Goal: Task Accomplishment & Management: Manage account settings

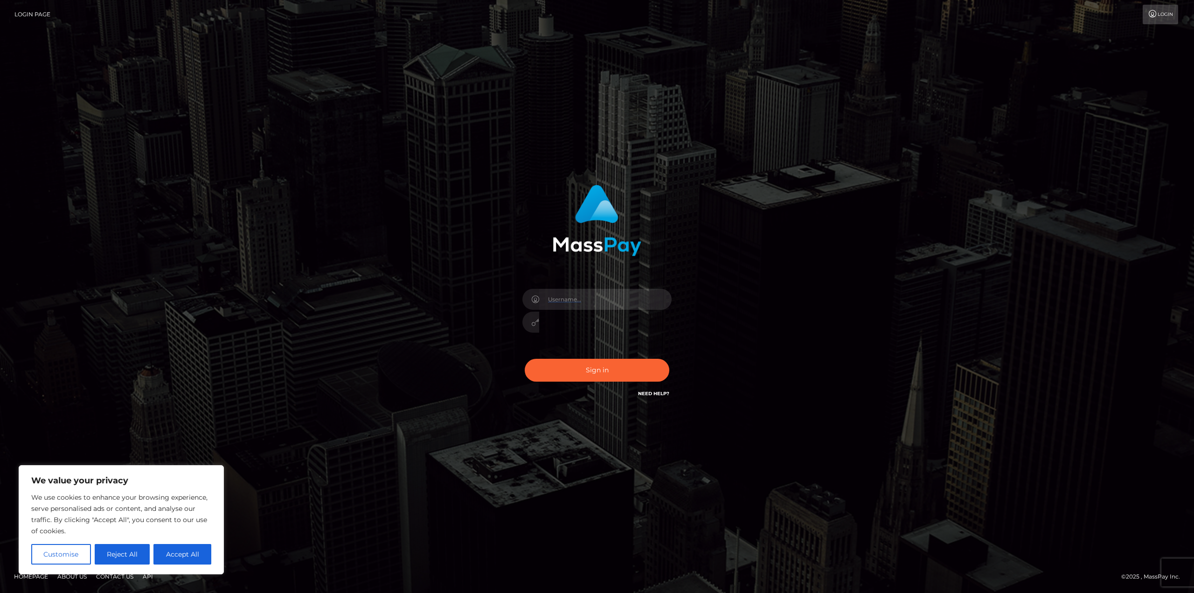
type input "gmjobin"
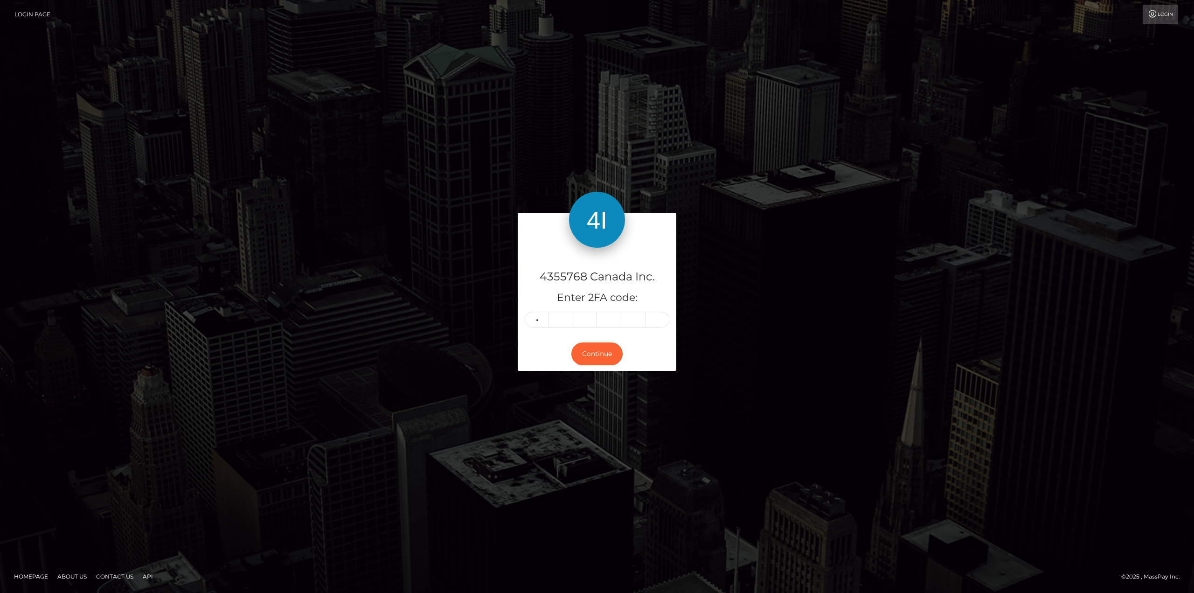
type input "5"
type input "7"
type input "0"
type input "3"
type input "9"
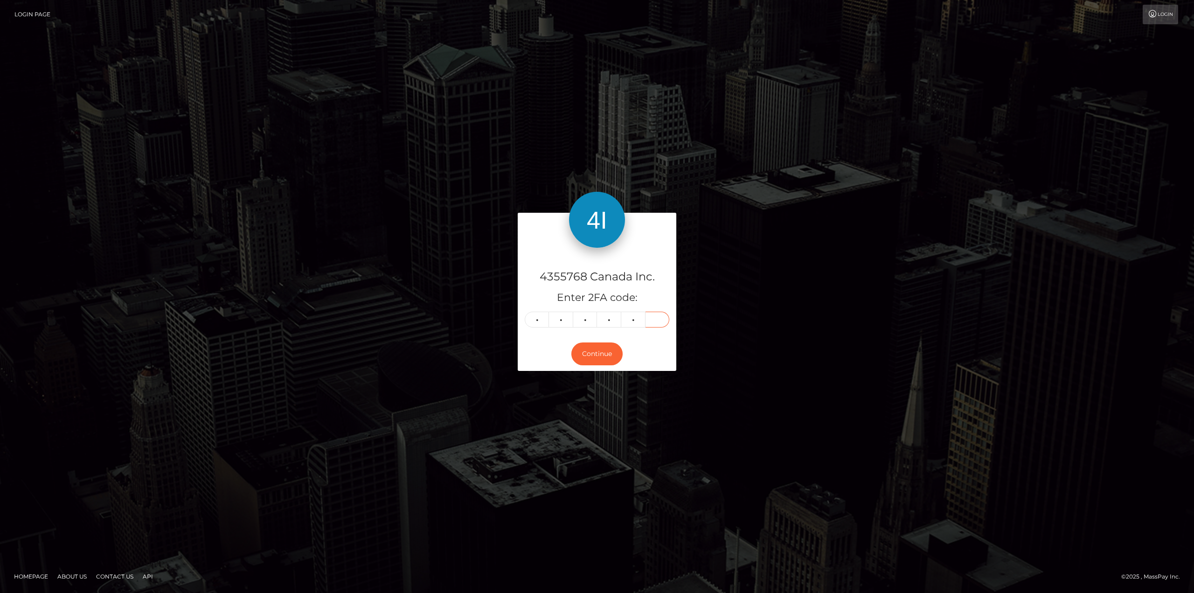
type input "4"
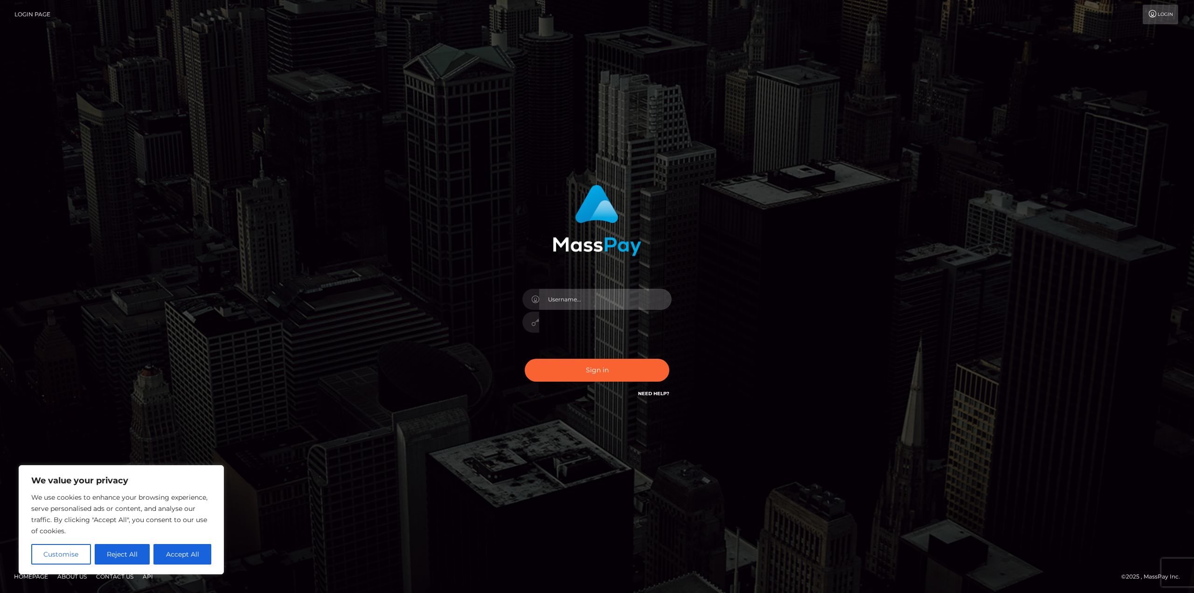
click at [666, 296] on input "text" at bounding box center [605, 299] width 132 height 21
type input "gmjobin"
click at [187, 552] on button "Accept All" at bounding box center [182, 554] width 58 height 21
checkbox input "true"
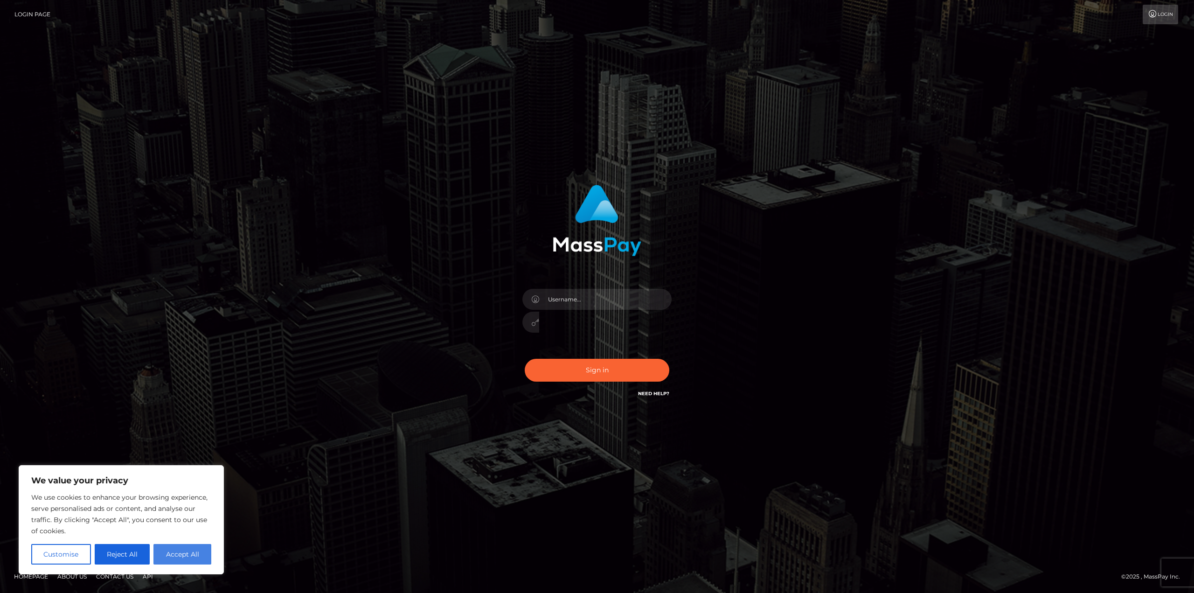
checkbox input "true"
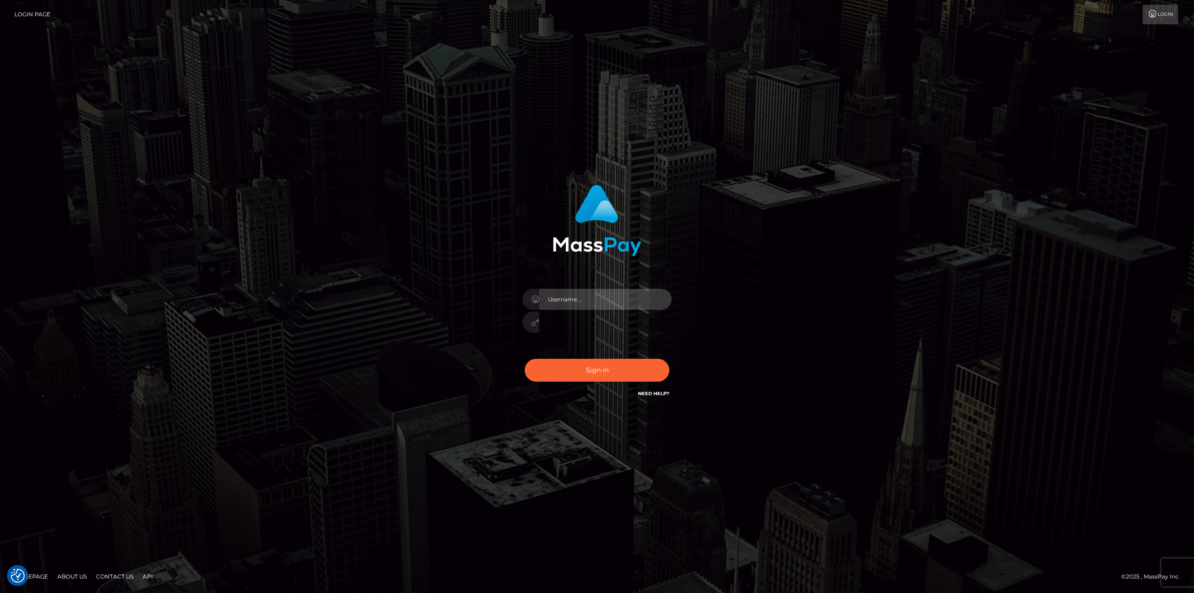
click at [665, 301] on input "text" at bounding box center [605, 299] width 132 height 21
type input "gmjobin"
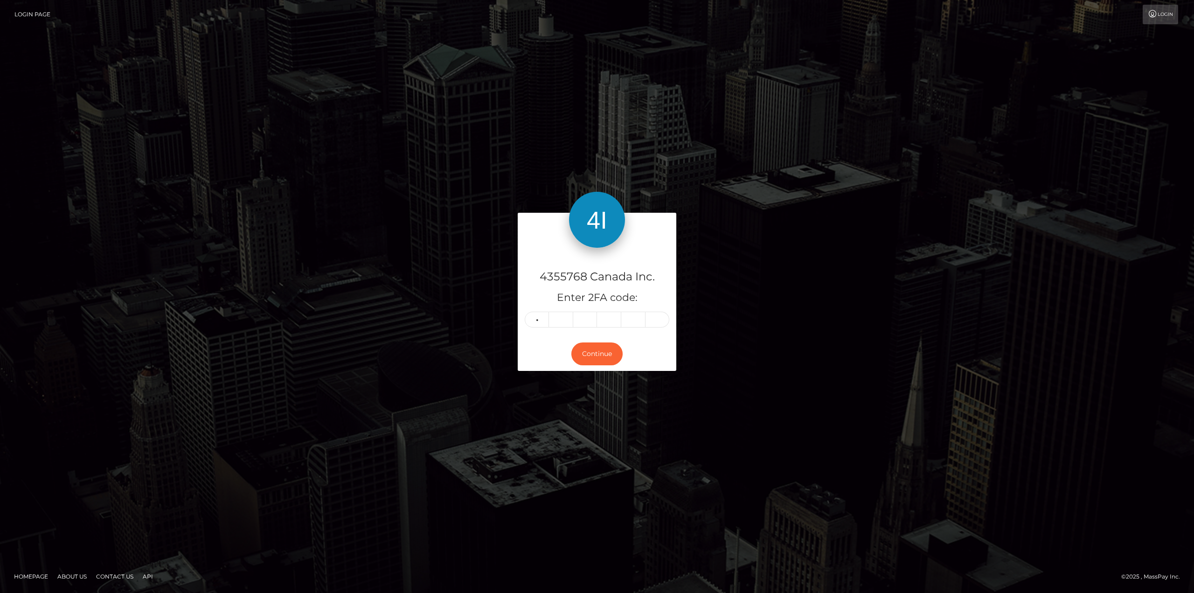
type input "2"
type input "4"
type input "2"
type input "9"
type input "0"
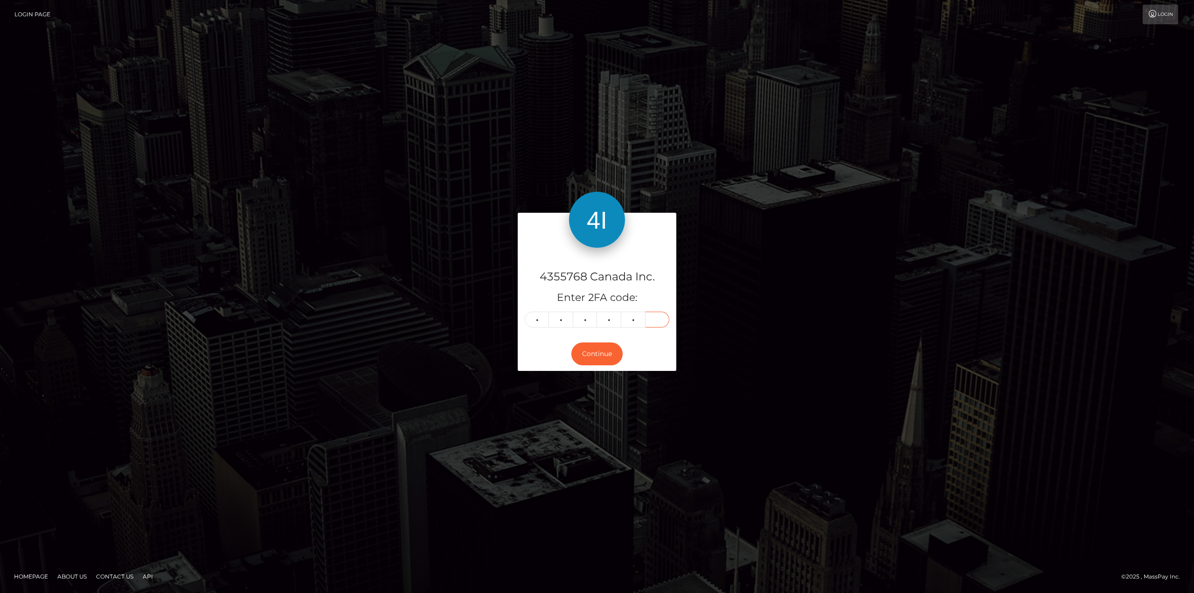
type input "2"
